Goal: Task Accomplishment & Management: Complete application form

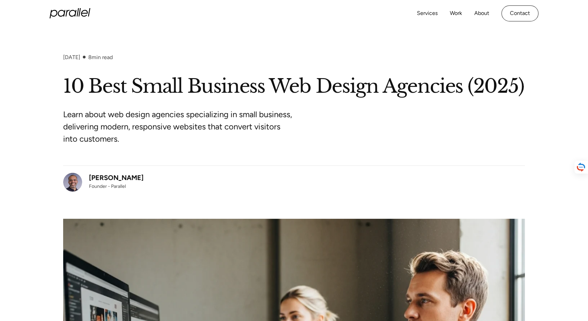
click at [65, 17] on icon "home" at bounding box center [67, 13] width 4 height 7
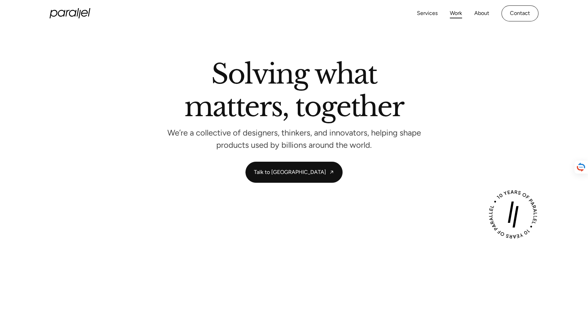
click at [450, 18] on link "Work" at bounding box center [456, 13] width 12 height 10
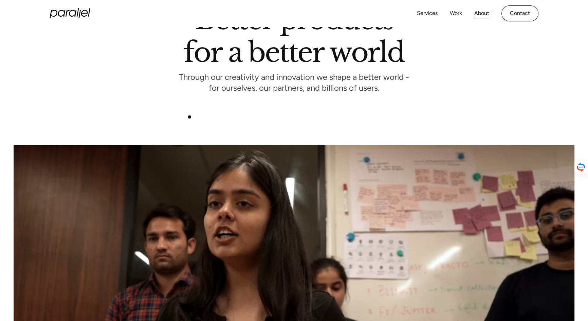
scroll to position [61, 0]
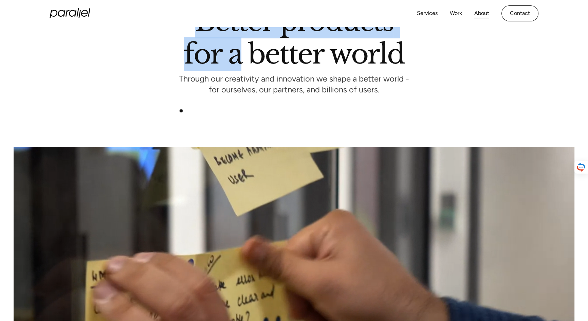
drag, startPoint x: 133, startPoint y: 69, endPoint x: 208, endPoint y: 127, distance: 94.6
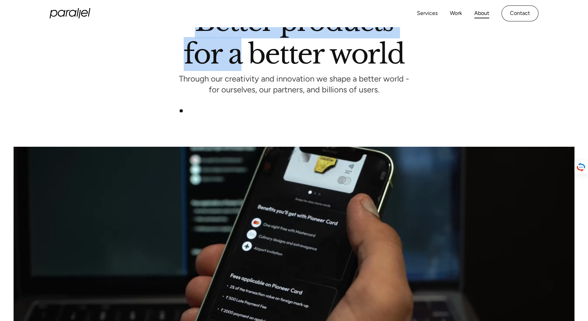
click at [208, 64] on h1 "Better products for a better world" at bounding box center [294, 38] width 220 height 52
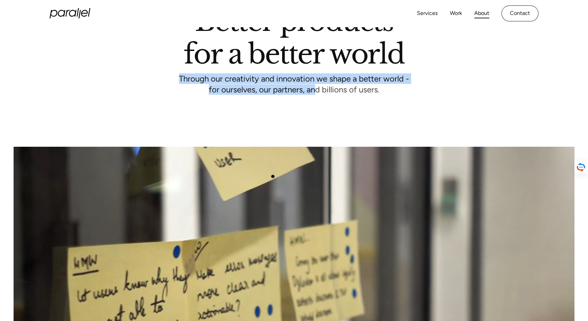
drag, startPoint x: 103, startPoint y: 167, endPoint x: 328, endPoint y: 179, distance: 224.6
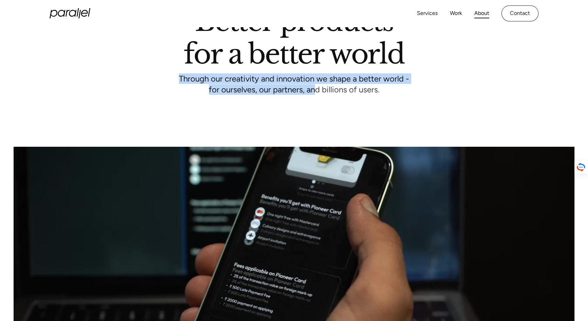
click at [328, 92] on div "Better products for a better world Through our creativity and innovation we sha…" at bounding box center [293, 52] width 461 height 81
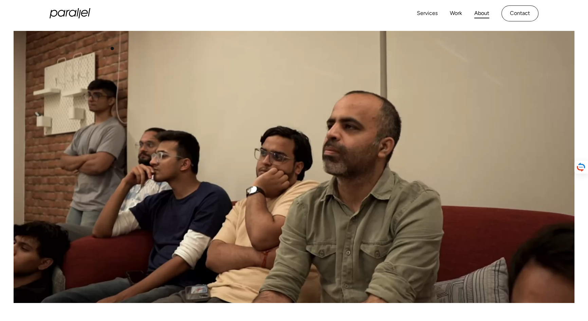
scroll to position [154, 0]
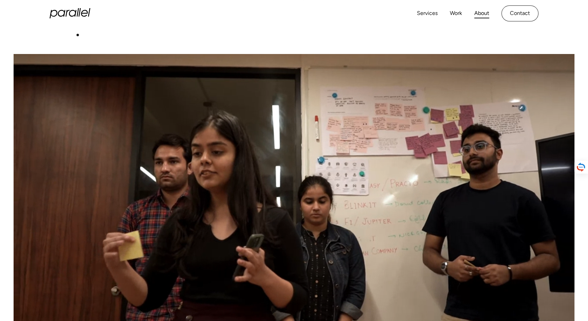
click at [56, 18] on icon "home" at bounding box center [70, 13] width 41 height 10
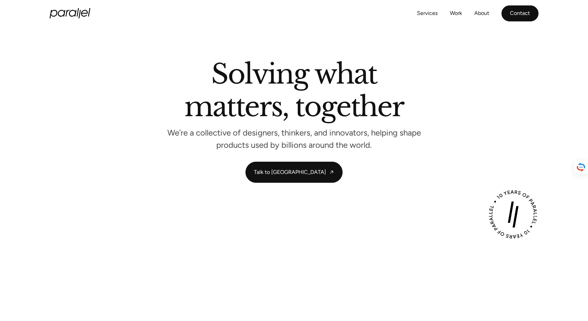
click at [537, 18] on link "Contact" at bounding box center [519, 13] width 37 height 16
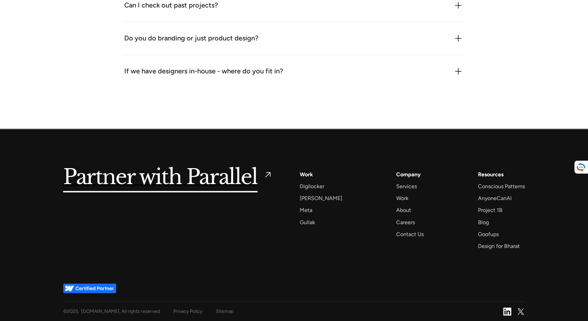
scroll to position [1394, 0]
click at [396, 218] on div "Careers" at bounding box center [405, 222] width 19 height 9
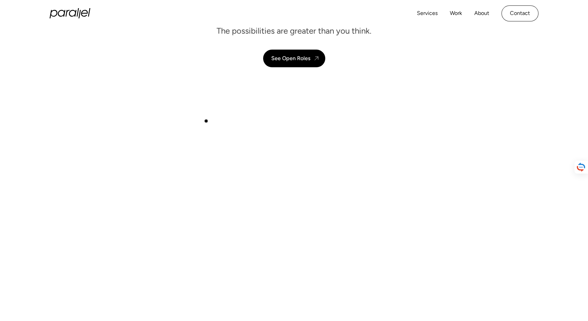
scroll to position [31, 0]
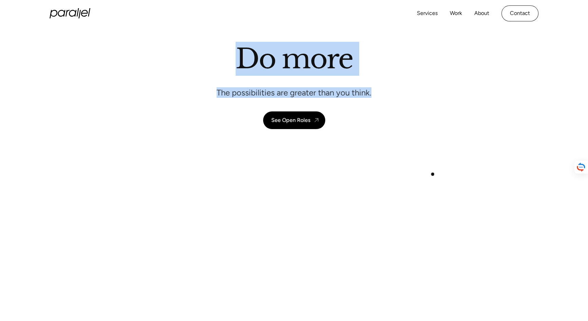
drag, startPoint x: 214, startPoint y: 122, endPoint x: 438, endPoint y: 174, distance: 230.2
click at [438, 129] on div "Do more The possibilities are greater than you think. See Open Roles" at bounding box center [293, 85] width 461 height 87
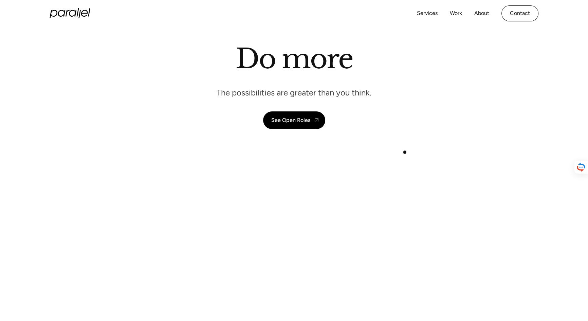
click at [407, 129] on div "Do more The possibilities are greater than you think. See Open Roles" at bounding box center [293, 85] width 461 height 87
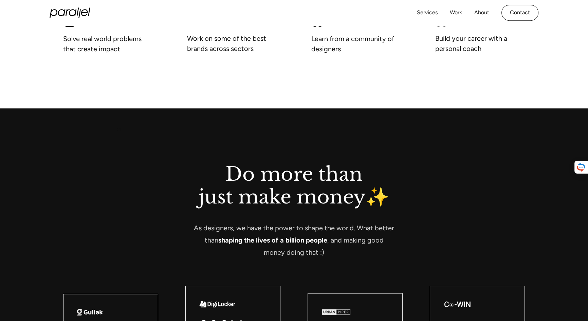
scroll to position [586, 0]
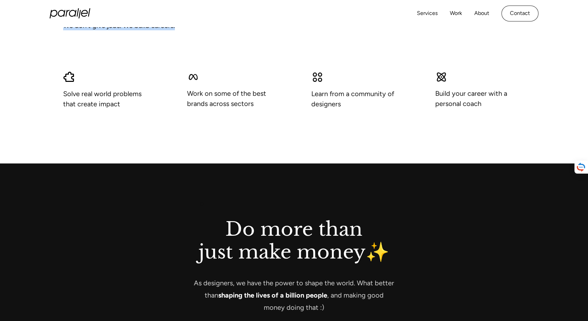
drag, startPoint x: 25, startPoint y: 164, endPoint x: 221, endPoint y: 205, distance: 200.1
click at [221, 30] on div "Do more than just a job We don’t give jobs. We build careers." at bounding box center [293, 13] width 461 height 33
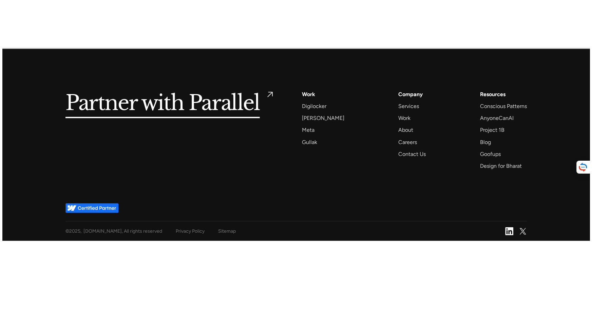
scroll to position [2869, 0]
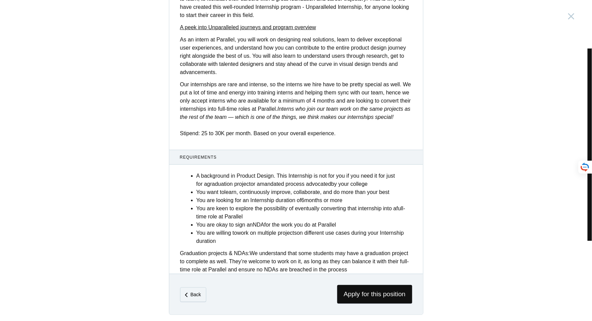
scroll to position [193, 0]
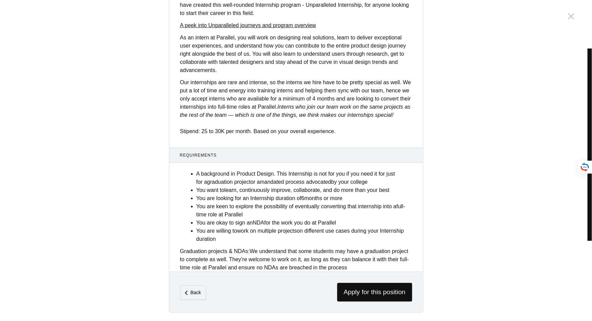
drag, startPoint x: 179, startPoint y: 24, endPoint x: 378, endPoint y: 270, distance: 317.1
click at [378, 270] on div "Product Design Intern [GEOGRAPHIC_DATA], [GEOGRAPHIC_DATA] Description Are you …" at bounding box center [296, 64] width 254 height 498
copy div "Loremip Dolors Ametco Adipi, Elitseddo Eiusmodtemp Inc utl e dolorem aliquaen a…"
click at [377, 292] on span "Apply for this position" at bounding box center [374, 292] width 75 height 19
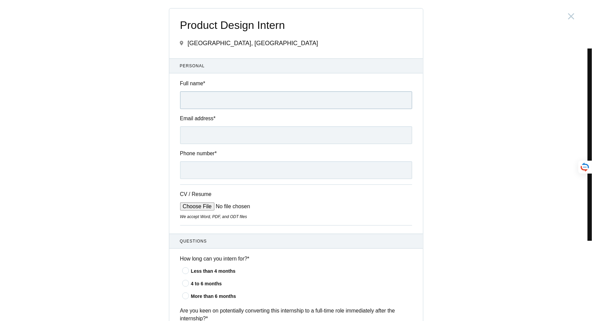
click at [227, 92] on input "Full name *" at bounding box center [296, 100] width 232 height 18
type input "[PERSON_NAME]"
type input "[EMAIL_ADDRESS][DOMAIN_NAME]"
type input "[PHONE_NUMBER]"
click at [138, 150] on div "Product Design Intern [GEOGRAPHIC_DATA], [GEOGRAPHIC_DATA] Submitting form fail…" at bounding box center [296, 160] width 592 height 321
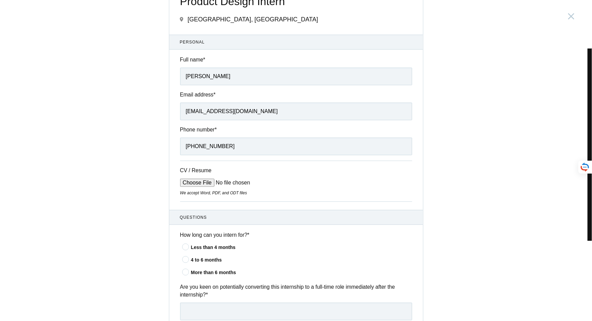
scroll to position [61, 0]
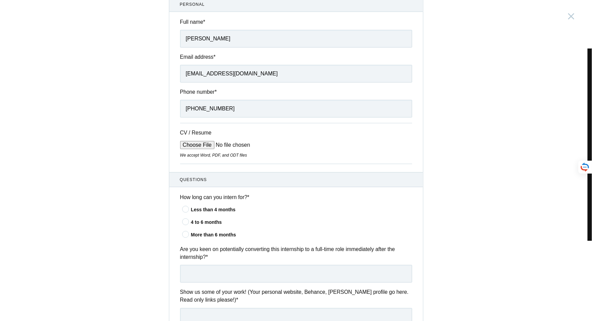
click at [205, 147] on input "CV / Resume" at bounding box center [231, 145] width 103 height 8
type input "C:\fakepath\[PERSON_NAME] web developer.pdf"
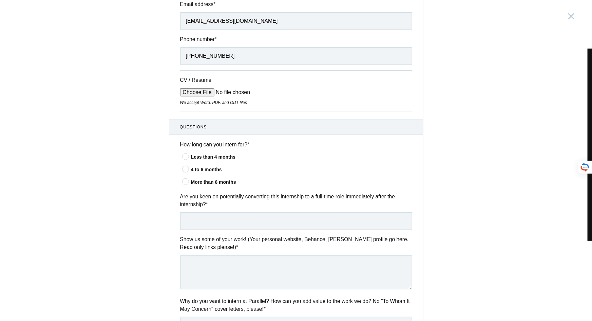
scroll to position [123, 0]
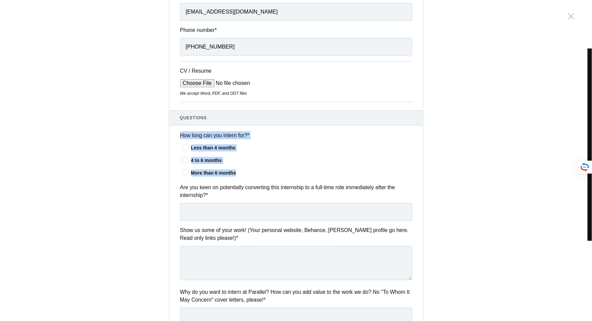
drag, startPoint x: 175, startPoint y: 134, endPoint x: 252, endPoint y: 177, distance: 88.0
click at [252, 177] on div "How long can you intern for? * Less than 4 months 4 to 6 months More than 6 mon…" at bounding box center [296, 154] width 254 height 46
click at [185, 161] on icon at bounding box center [186, 159] width 13 height 4
click at [0, 0] on input"] "4 to 6 months" at bounding box center [0, 0] width 0 height 0
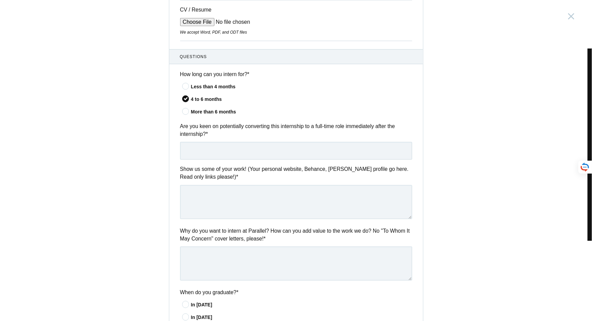
scroll to position [185, 0]
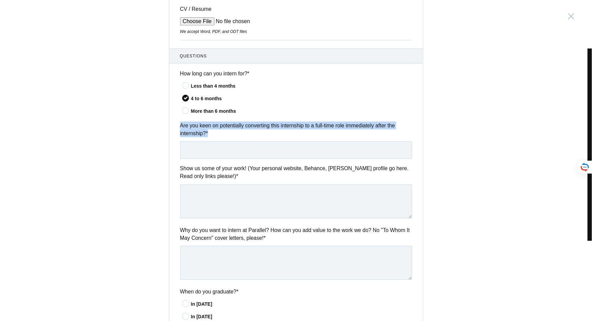
drag, startPoint x: 176, startPoint y: 124, endPoint x: 215, endPoint y: 137, distance: 41.1
click at [215, 137] on div "Are you keen on potentially converting this internship to a full-time role imme…" at bounding box center [296, 139] width 254 height 37
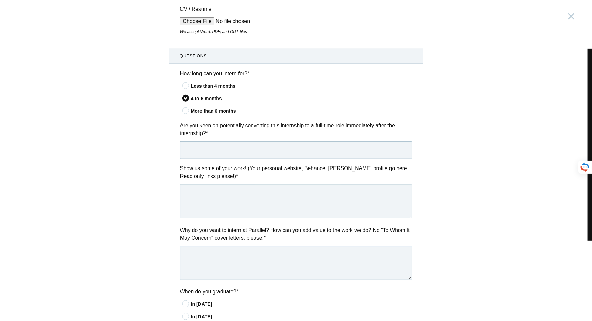
click at [226, 152] on input "text" at bounding box center [296, 150] width 232 height 18
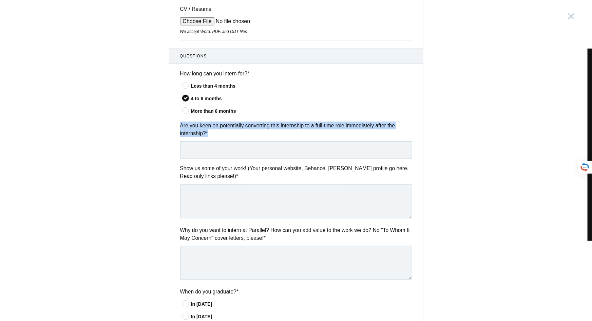
drag, startPoint x: 171, startPoint y: 125, endPoint x: 222, endPoint y: 139, distance: 53.0
click at [222, 139] on div "Are you keen on potentially converting this internship to a full-time role imme…" at bounding box center [296, 139] width 254 height 37
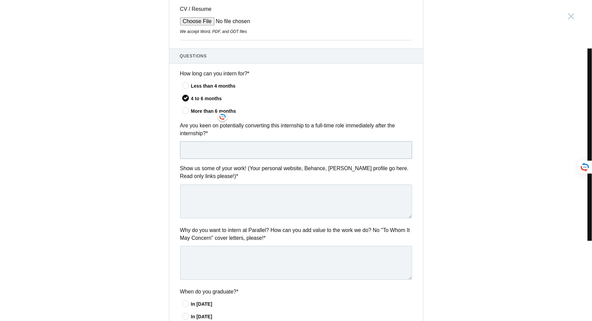
click at [184, 155] on input "text" at bounding box center [296, 150] width 232 height 18
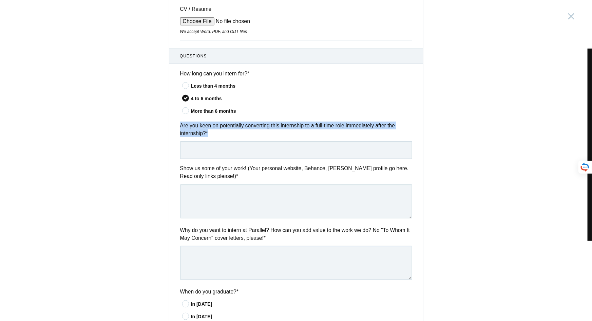
drag, startPoint x: 174, startPoint y: 124, endPoint x: 214, endPoint y: 134, distance: 41.4
click at [214, 134] on div "Are you keen on potentially converting this internship to a full-time role imme…" at bounding box center [296, 139] width 254 height 37
copy label "Are you keen on potentially converting this internship to a full-time role imme…"
click at [216, 154] on input "text" at bounding box center [296, 150] width 232 height 18
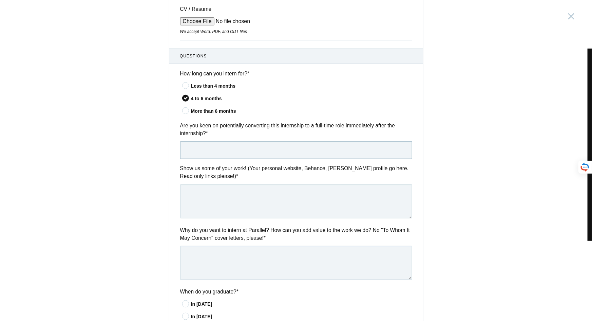
paste input "Yes, I am definitely open to converting the internship into a full-time role if…"
type input "Yes, I am definitely open to converting the internship into a full-time role if…"
click at [160, 164] on div "Product Design Intern [GEOGRAPHIC_DATA], [GEOGRAPHIC_DATA] Submitting form fail…" at bounding box center [296, 160] width 592 height 321
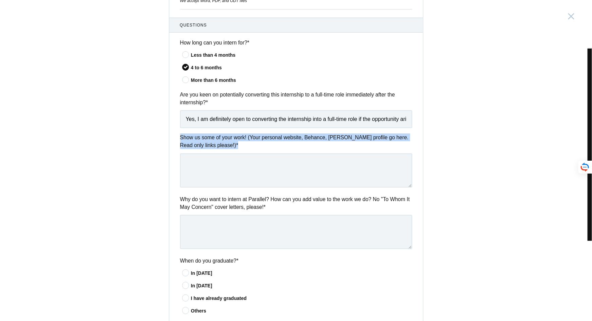
drag, startPoint x: 179, startPoint y: 138, endPoint x: 225, endPoint y: 146, distance: 47.2
click at [225, 146] on div "Show us some of your work! (Your personal website, Behance, [PERSON_NAME] profi…" at bounding box center [296, 161] width 254 height 56
copy label "Show us some of your work! (Your personal website, Behance, [PERSON_NAME] profi…"
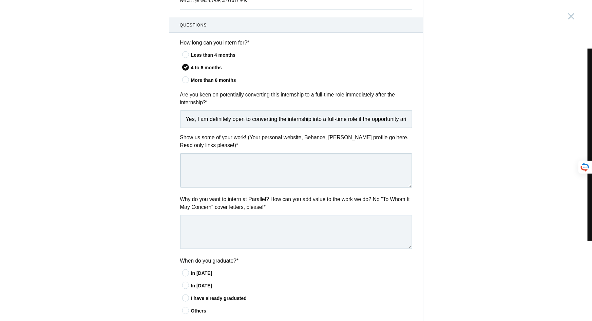
click at [211, 179] on textarea at bounding box center [296, 170] width 232 height 34
click at [244, 154] on div "Show us some of your work! (Your personal website, Behance, [PERSON_NAME] profi…" at bounding box center [296, 161] width 254 height 56
click at [237, 164] on textarea at bounding box center [296, 170] width 232 height 34
paste textarea "🔗 [URL][DOMAIN_NAME]"
drag, startPoint x: 191, startPoint y: 167, endPoint x: 178, endPoint y: 167, distance: 12.6
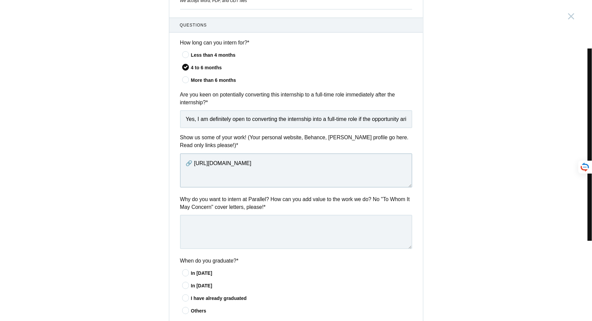
click at [180, 167] on textarea "🔗 [URL][DOMAIN_NAME]" at bounding box center [296, 170] width 232 height 34
click at [186, 167] on textarea "[URL][DOMAIN_NAME]" at bounding box center [296, 170] width 232 height 34
type textarea "[URL][DOMAIN_NAME]"
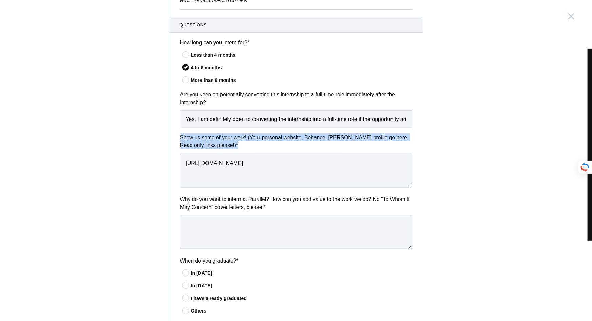
drag, startPoint x: 174, startPoint y: 137, endPoint x: 224, endPoint y: 148, distance: 51.5
click at [224, 148] on div "Show us some of your work! (Your personal website, Behance, [PERSON_NAME] profi…" at bounding box center [296, 161] width 254 height 56
copy label "Show us some of your work! (Your personal website, Behance, [PERSON_NAME] profi…"
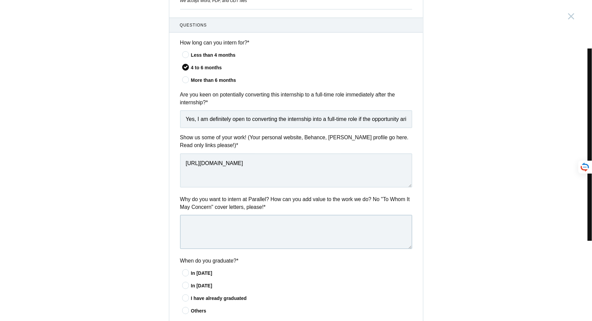
click at [223, 230] on textarea at bounding box center [296, 232] width 232 height 34
paste textarea ""You can view some of my work on my LinkedIn profile here: [URL][DOMAIN_NAME] .…"
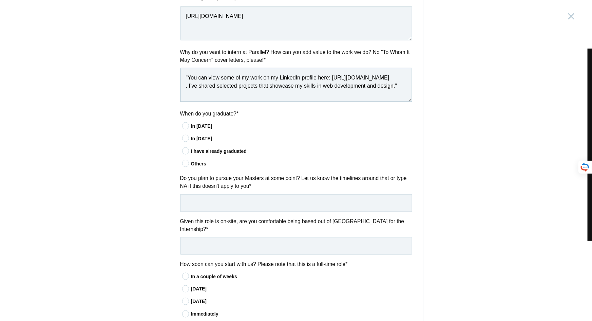
scroll to position [370, 0]
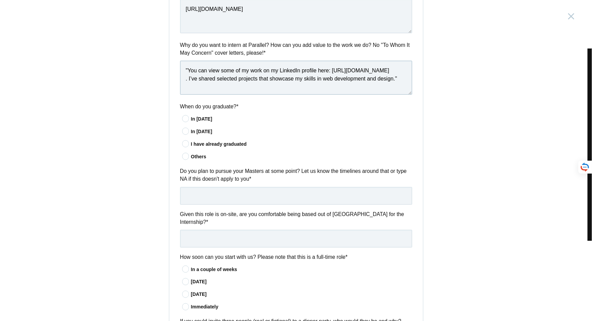
type textarea ""You can view some of my work on my LinkedIn profile here: [URL][DOMAIN_NAME] .…"
click at [149, 131] on div "Product Design Intern [GEOGRAPHIC_DATA], [GEOGRAPHIC_DATA] Submitting form fail…" at bounding box center [296, 160] width 592 height 321
drag, startPoint x: 175, startPoint y: 115, endPoint x: 254, endPoint y: 117, distance: 79.8
click at [254, 117] on div "When do you graduate? * In [DATE] In [DATE] Others" at bounding box center [296, 131] width 254 height 59
click at [175, 121] on div "When do you graduate? * In [DATE] In [DATE] Others" at bounding box center [296, 131] width 254 height 59
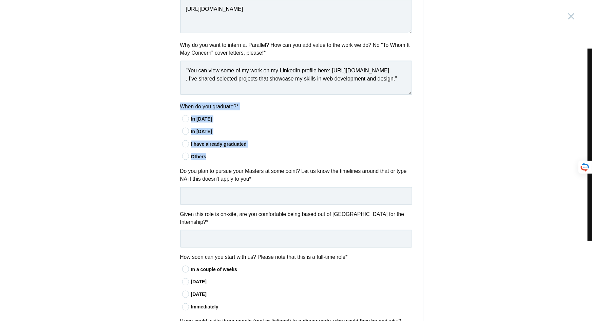
drag, startPoint x: 175, startPoint y: 115, endPoint x: 222, endPoint y: 169, distance: 71.5
click at [222, 162] on div "When do you graduate? * In [DATE] In [DATE] Others" at bounding box center [296, 131] width 254 height 59
copy div "When do you graduate? * In [DATE] In [DATE] I have already graduated Others"
click at [152, 147] on div "Product Design Intern [GEOGRAPHIC_DATA], [GEOGRAPHIC_DATA] Submitting form fail…" at bounding box center [296, 160] width 592 height 321
click at [185, 146] on icon at bounding box center [186, 144] width 13 height 4
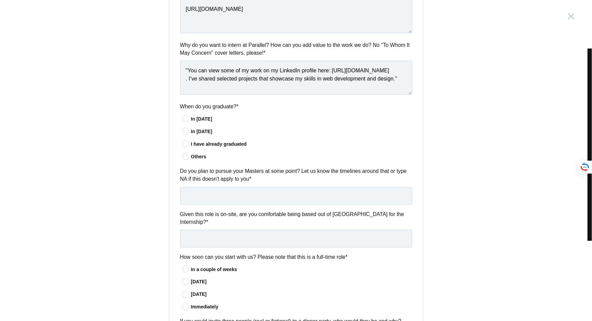
click at [0, 0] on input"] "I have already graduated" at bounding box center [0, 0] width 0 height 0
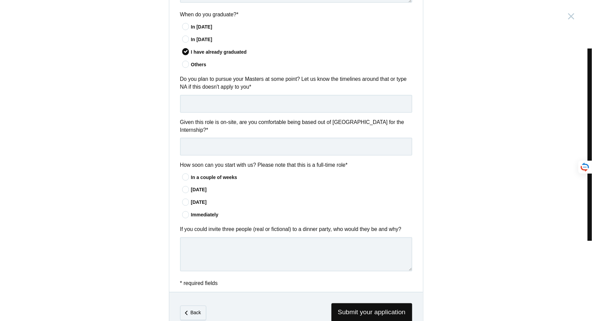
scroll to position [463, 0]
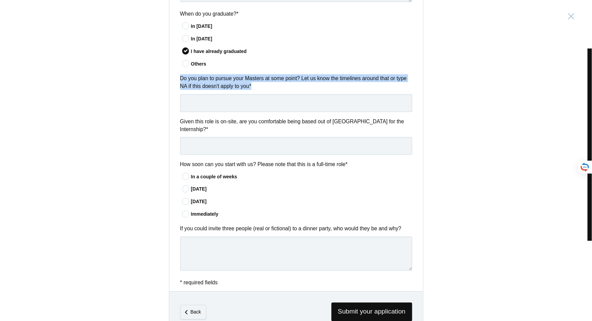
drag, startPoint x: 176, startPoint y: 83, endPoint x: 270, endPoint y: 92, distance: 94.0
click at [270, 92] on div "Do you plan to pursue your Masters at some point? Let us know the timelines aro…" at bounding box center [296, 92] width 254 height 37
copy label "Do you plan to pursue your Masters at some point? Let us know the timelines aro…"
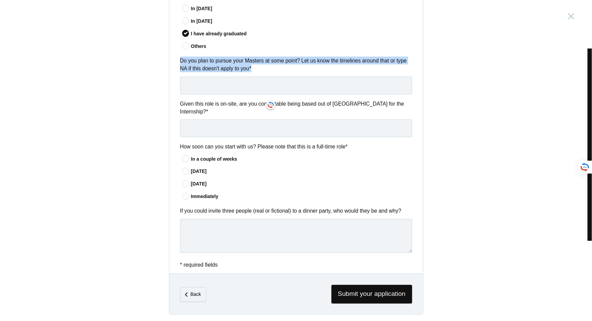
scroll to position [488, 0]
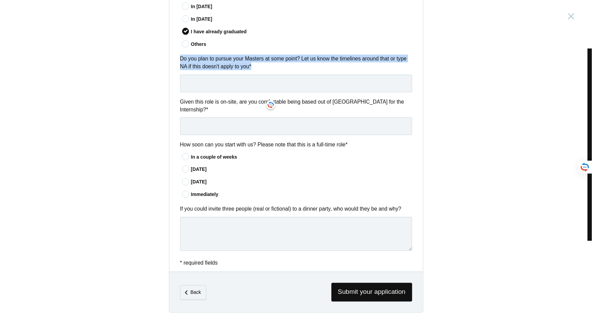
copy label "Do you plan to pursue your Masters at some point? Let us know the timelines aro…"
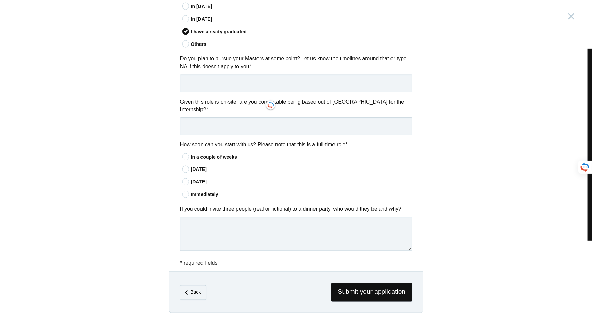
click at [217, 120] on input "text" at bounding box center [296, 126] width 232 height 18
click at [211, 91] on input "text" at bounding box center [296, 84] width 232 height 18
paste input "At the moment, I don’t have plans to pursue a Master’s degree, as my current fo…"
type input "At the moment, I don’t have plans to pursue a Master’s degree, as my current fo…"
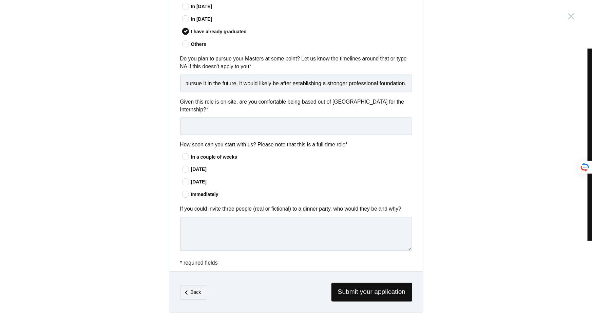
click at [165, 103] on div "Product Design Intern [GEOGRAPHIC_DATA], [GEOGRAPHIC_DATA] Submitting form fail…" at bounding box center [296, 160] width 592 height 321
click at [186, 106] on label "Given this role is on-site, are you comfortable being based out of [GEOGRAPHIC_…" at bounding box center [296, 106] width 232 height 16
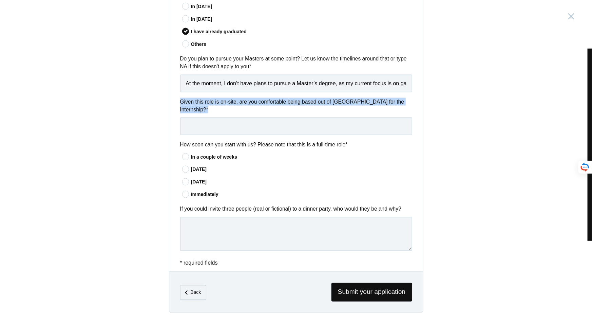
drag, startPoint x: 405, startPoint y: 103, endPoint x: 171, endPoint y: 105, distance: 233.8
click at [171, 105] on div "Given this role is on-site, are you comfortable being based out of [GEOGRAPHIC_…" at bounding box center [296, 116] width 254 height 37
copy label "Given this role is on-site, are you comfortable being based out of [GEOGRAPHIC_…"
click at [190, 120] on input "text" at bounding box center [296, 126] width 232 height 18
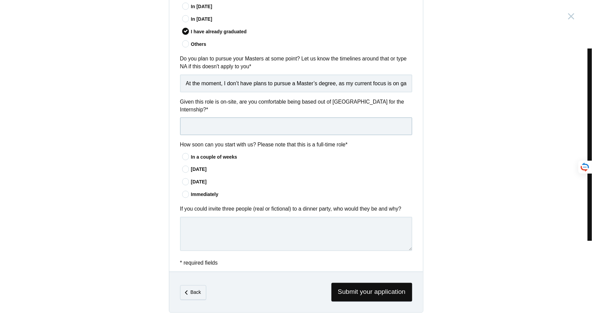
paste input ""Yes, I am comfortable being based out of [GEOGRAPHIC_DATA] for the internship.…"
type input ""Yes, I am comfortable being based out of [GEOGRAPHIC_DATA] for the internship.…"
click at [220, 119] on input "text" at bounding box center [296, 126] width 232 height 18
paste input "Yes, I am comfortable being based out of [GEOGRAPHIC_DATA] for the internship. …"
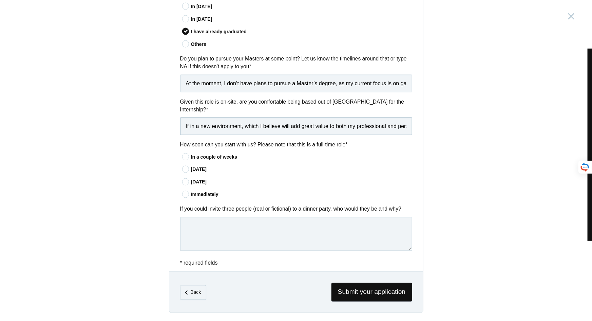
type input "Yes, I am comfortable being based out of [GEOGRAPHIC_DATA] for the internship. …"
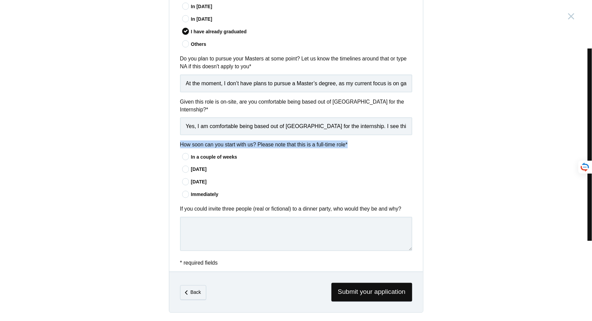
drag, startPoint x: 175, startPoint y: 139, endPoint x: 352, endPoint y: 139, distance: 177.1
click at [352, 140] on div "How soon can you start with us? Please note that this is a full-time role * In …" at bounding box center [296, 169] width 254 height 59
copy label "How soon can you start with us? Please note that this is a full-time role *"
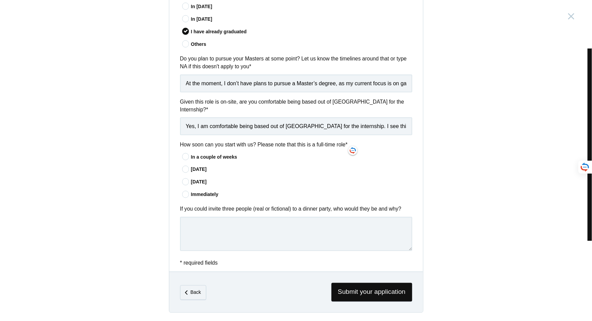
click at [187, 192] on icon at bounding box center [186, 194] width 13 height 4
click at [0, 0] on input"] "Immediately" at bounding box center [0, 0] width 0 height 0
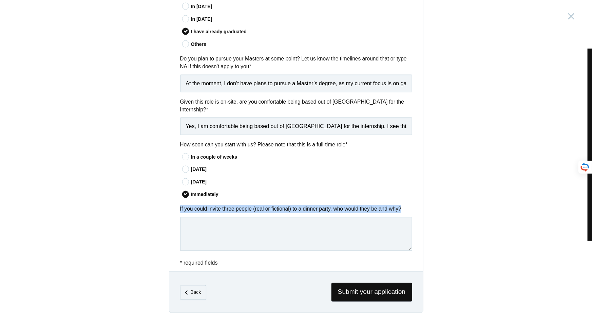
drag, startPoint x: 175, startPoint y: 206, endPoint x: 405, endPoint y: 202, distance: 229.8
click at [405, 205] on div "If you could invite three people (real or fictional) to a dinner party, who wou…" at bounding box center [296, 229] width 254 height 48
copy label "If you could invite three people (real or fictional) to a dinner party, who wou…"
click at [156, 226] on div "Product Design Intern [GEOGRAPHIC_DATA], [GEOGRAPHIC_DATA] Submitting form fail…" at bounding box center [296, 160] width 592 height 321
click at [240, 231] on textarea at bounding box center [296, 234] width 232 height 34
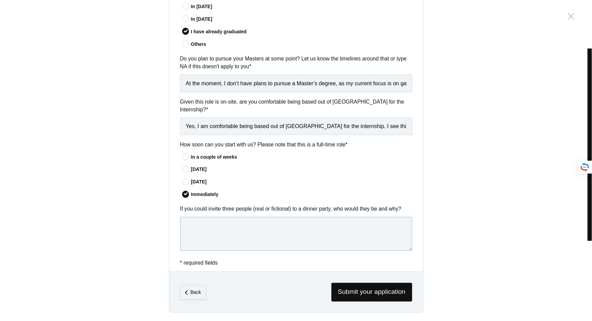
paste textarea "If I could invite three people to a dinner party, I would choose [PERSON_NAME],…"
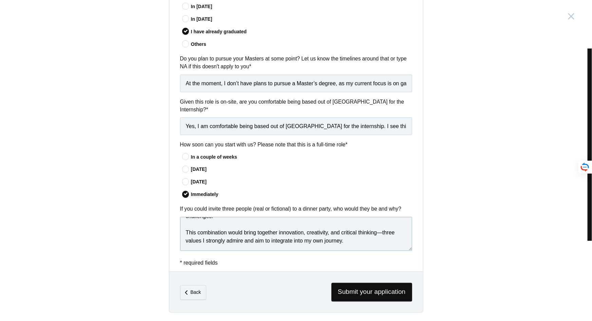
scroll to position [172, 0]
click at [189, 219] on textarea "If I could invite three people to a dinner party, I would choose [PERSON_NAME],…" at bounding box center [296, 234] width 232 height 34
click at [184, 224] on textarea "If I could invite three people to a dinner party, I would choose [PERSON_NAME],…" at bounding box center [296, 234] width 232 height 34
click at [182, 238] on textarea "If I could invite three people to a dinner party, I would choose [PERSON_NAME],…" at bounding box center [296, 234] width 232 height 34
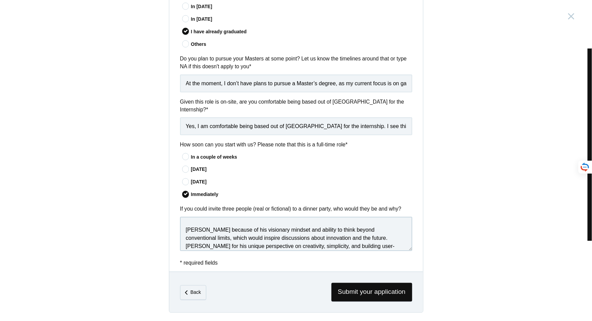
scroll to position [31, 0]
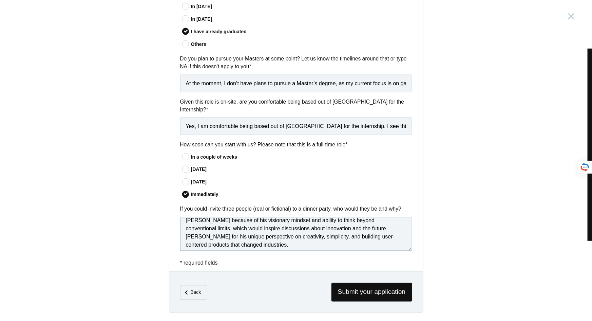
click at [183, 233] on textarea "If I could invite three people to a dinner party, I would choose [PERSON_NAME],…" at bounding box center [296, 234] width 232 height 34
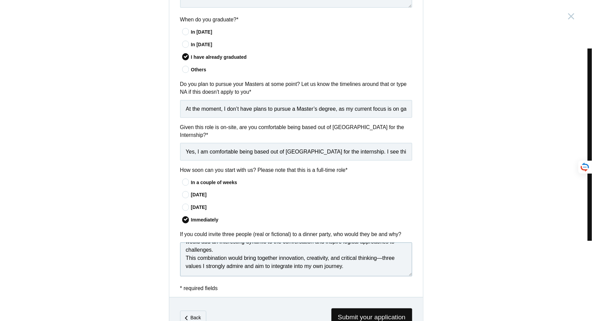
scroll to position [92, 0]
click at [184, 256] on textarea "If I could invite three people to a dinner party, I would choose [PERSON_NAME],…" at bounding box center [296, 259] width 232 height 34
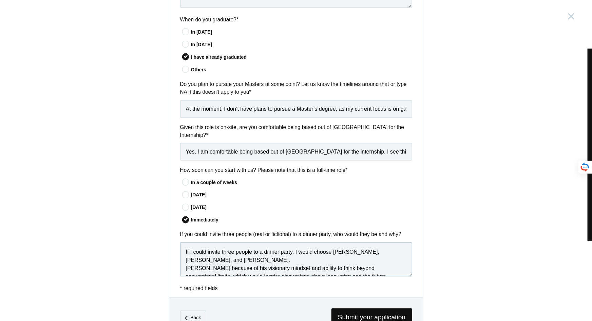
type textarea "If I could invite three people to a dinner party, I would choose [PERSON_NAME],…"
click at [460, 183] on div "Product Design Intern [GEOGRAPHIC_DATA], [GEOGRAPHIC_DATA] Submitting form fail…" at bounding box center [296, 160] width 592 height 321
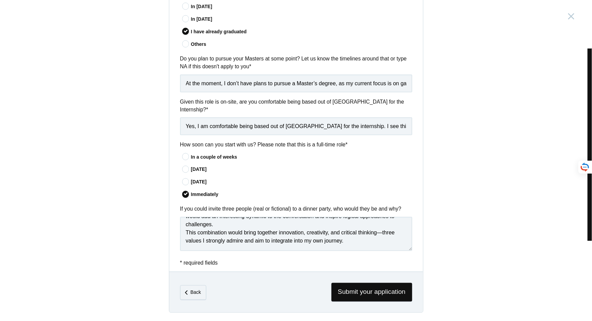
scroll to position [119, 0]
click at [382, 286] on span "Submit your application" at bounding box center [372, 292] width 81 height 19
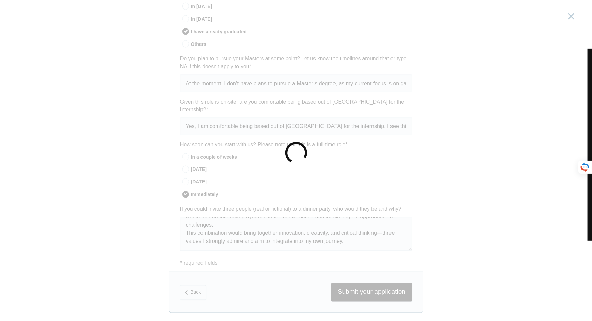
scroll to position [0, 0]
